Goal: Use online tool/utility: Use online tool/utility

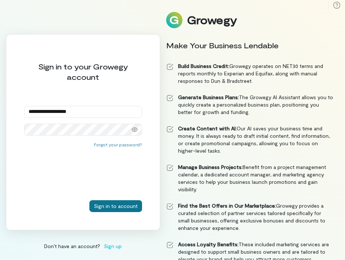
click at [122, 207] on button "Sign in to account" at bounding box center [116, 206] width 53 height 12
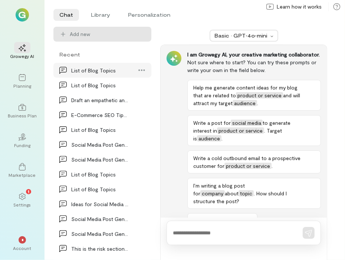
click at [105, 72] on div "List of Blog Topics" at bounding box center [100, 70] width 58 height 8
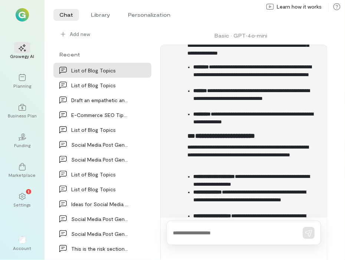
scroll to position [1143, 0]
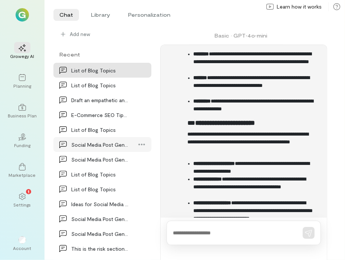
click at [89, 145] on div "Social Media Post Generation" at bounding box center [100, 145] width 58 height 8
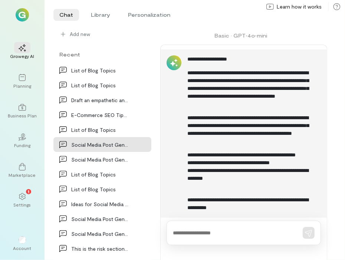
scroll to position [262, 0]
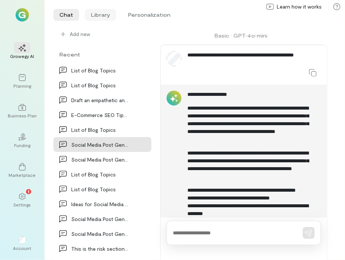
click at [104, 14] on li "Library" at bounding box center [100, 15] width 31 height 12
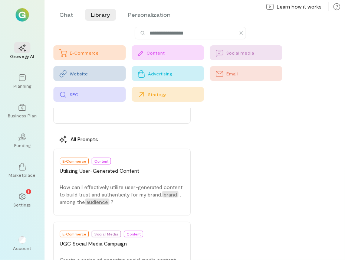
scroll to position [756, 0]
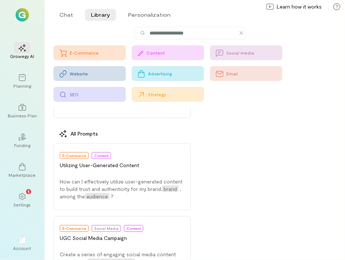
click at [167, 49] on div "Content" at bounding box center [168, 52] width 72 height 15
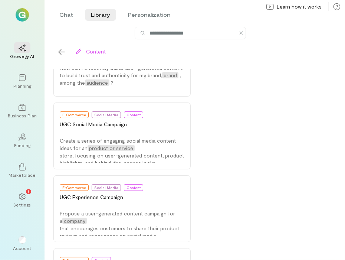
scroll to position [119, 0]
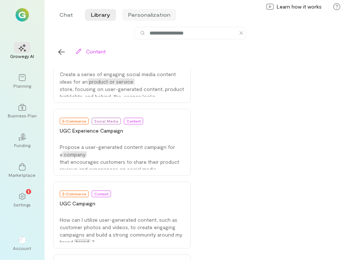
click at [149, 14] on li "Personalization" at bounding box center [149, 15] width 54 height 12
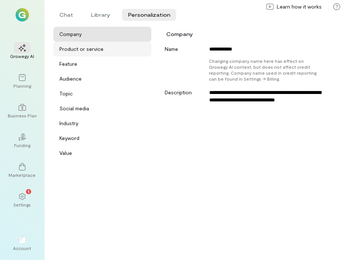
click at [81, 53] on div "Product or service" at bounding box center [102, 49] width 98 height 15
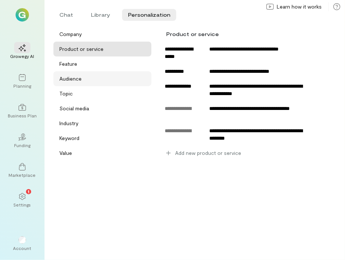
click at [80, 77] on div "Audience" at bounding box center [70, 78] width 22 height 7
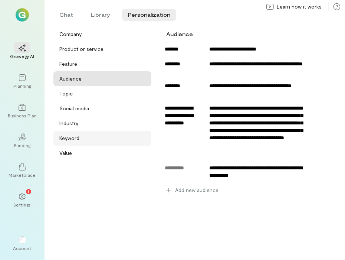
click at [87, 135] on div "Keyword" at bounding box center [104, 137] width 91 height 7
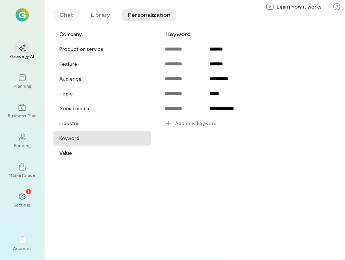
click at [65, 14] on li "Chat" at bounding box center [66, 15] width 26 height 12
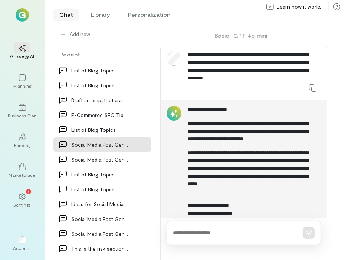
scroll to position [565, 0]
